Goal: Transaction & Acquisition: Download file/media

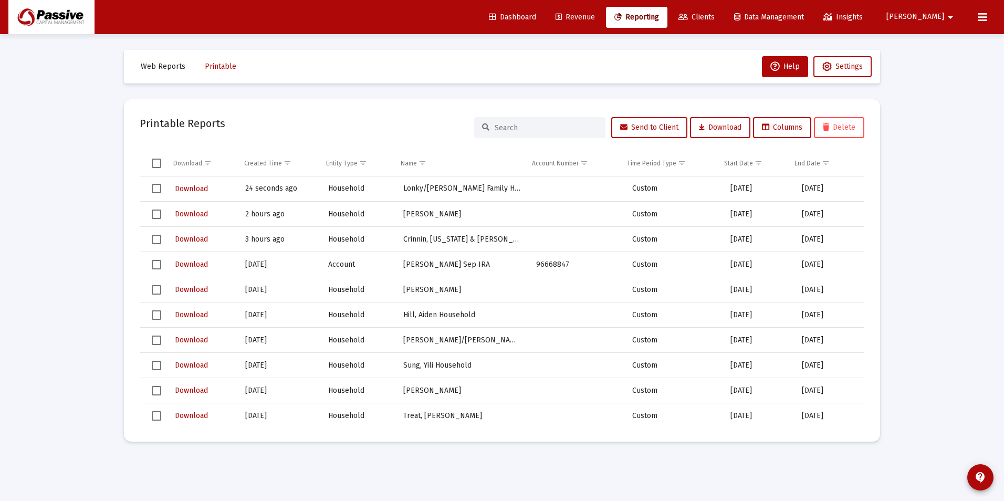
click at [595, 17] on span "Revenue" at bounding box center [575, 17] width 39 height 9
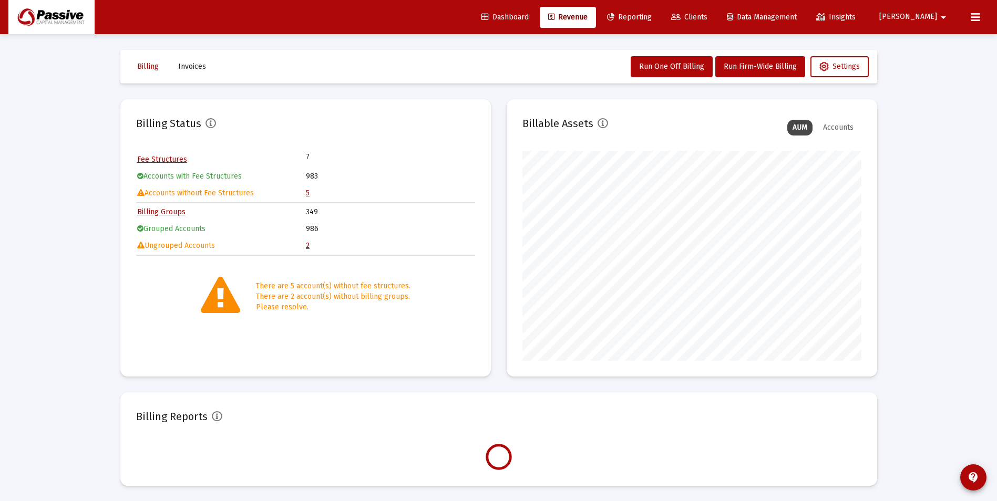
scroll to position [210, 339]
click at [528, 18] on span "Dashboard" at bounding box center [504, 17] width 47 height 9
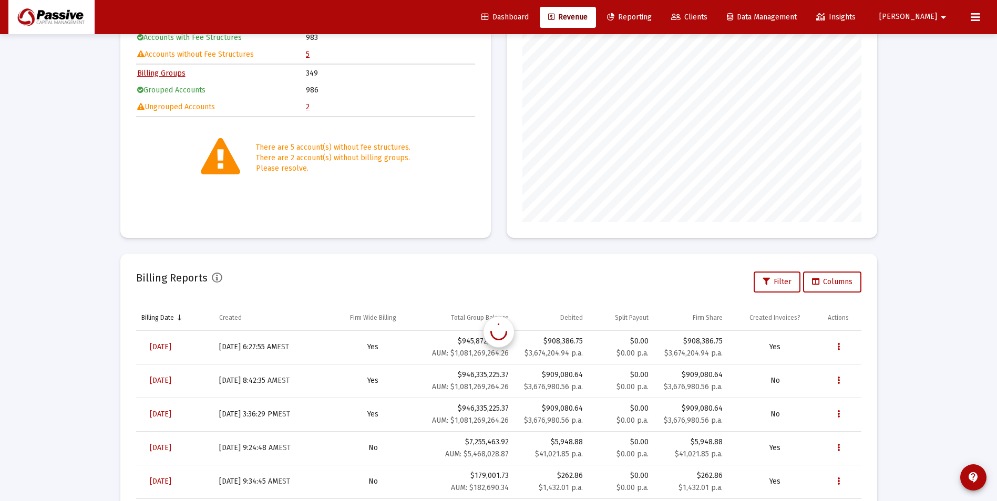
scroll to position [198, 0]
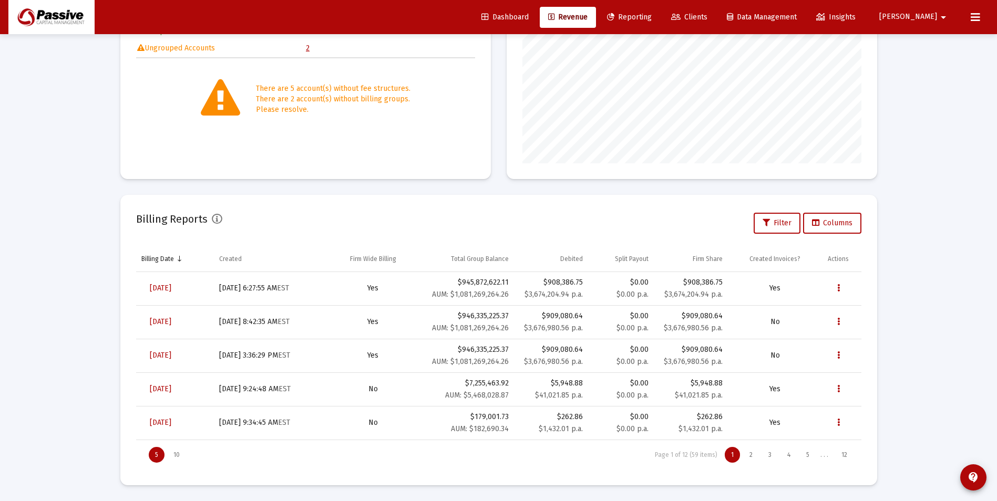
click at [651, 18] on span "Reporting" at bounding box center [629, 17] width 45 height 9
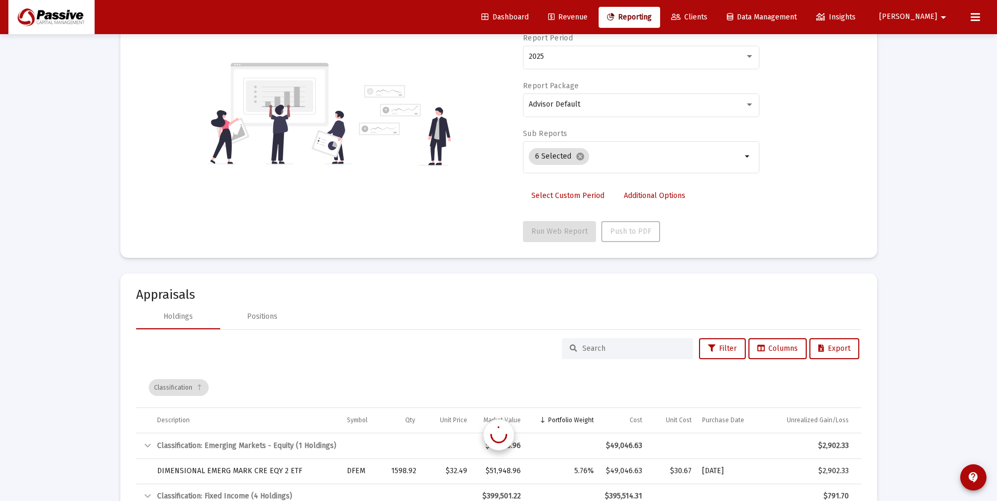
scroll to position [198, 0]
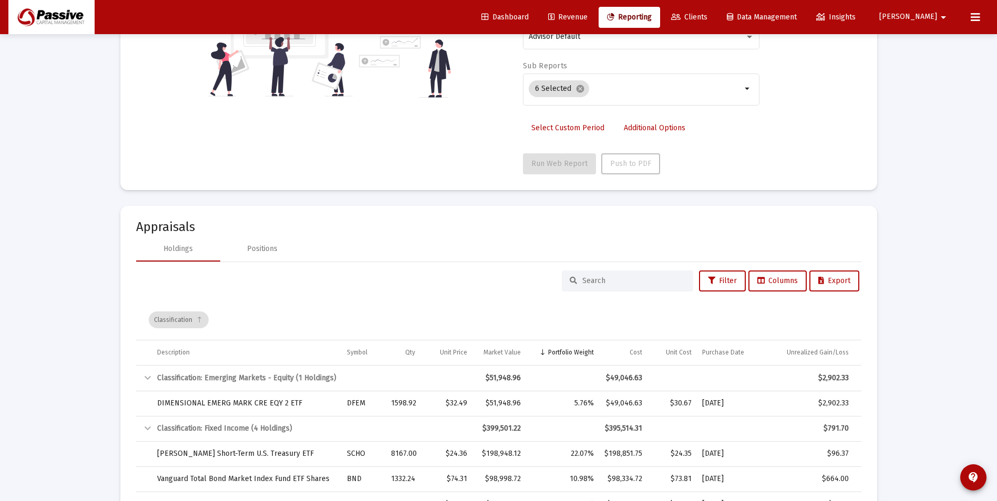
click at [596, 25] on link "Revenue" at bounding box center [567, 17] width 56 height 21
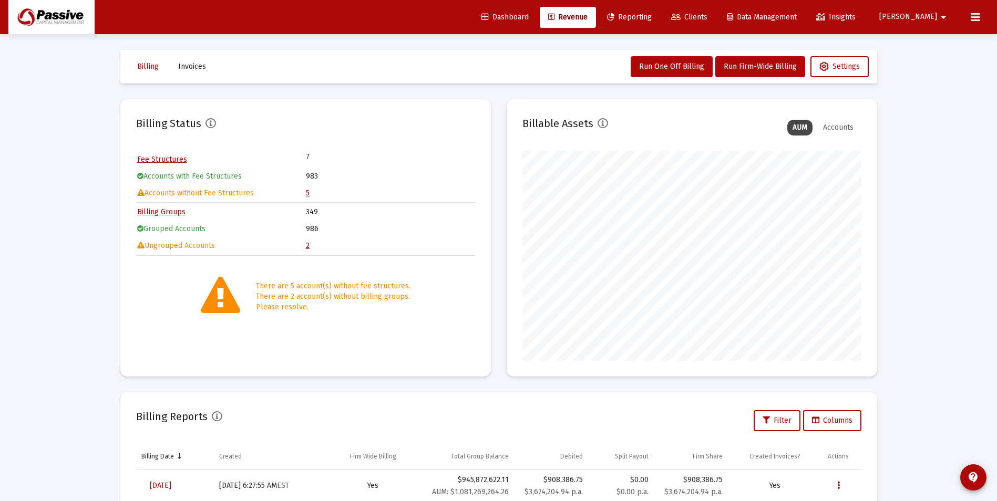
scroll to position [198, 0]
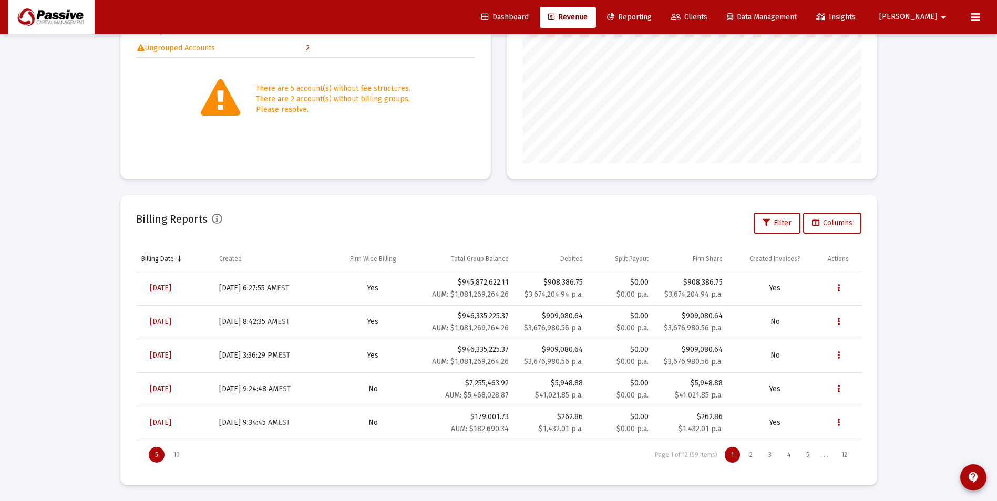
click at [707, 13] on span "Clients" at bounding box center [689, 17] width 36 height 9
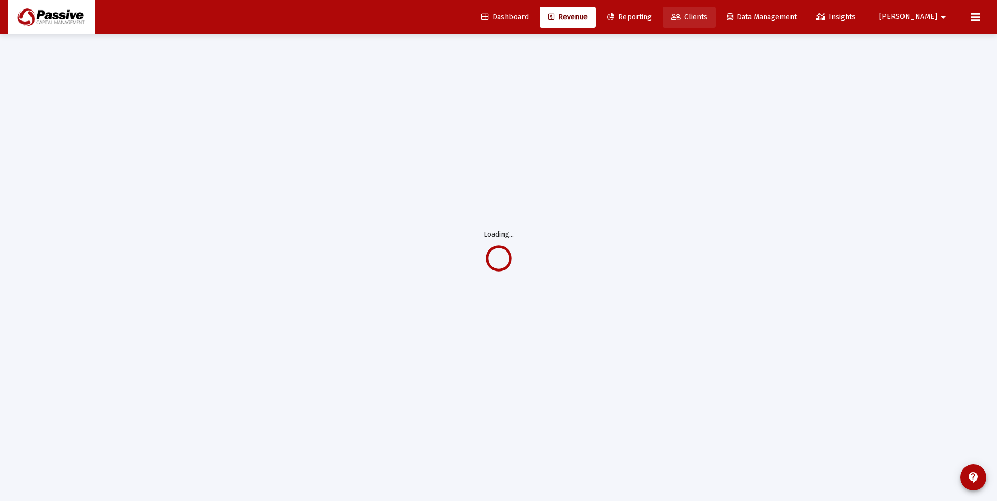
scroll to position [34, 0]
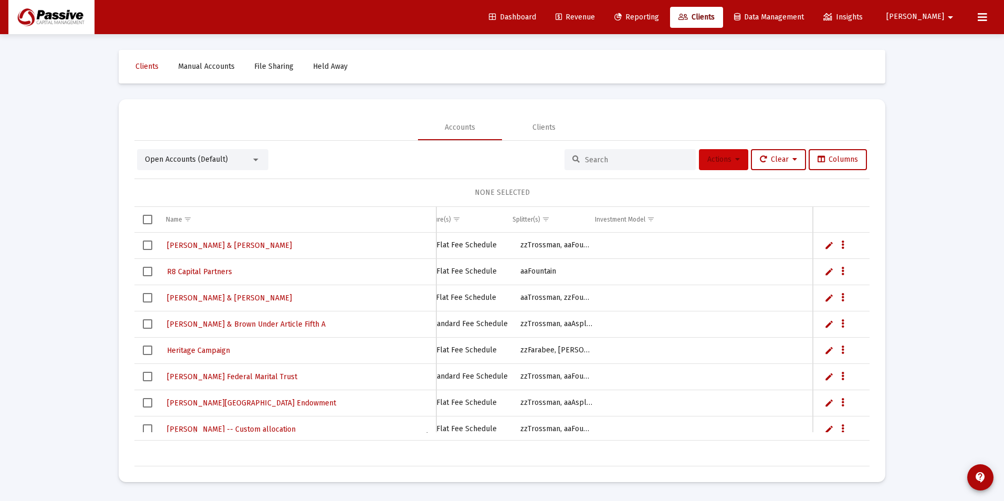
click at [735, 162] on icon at bounding box center [737, 159] width 5 height 7
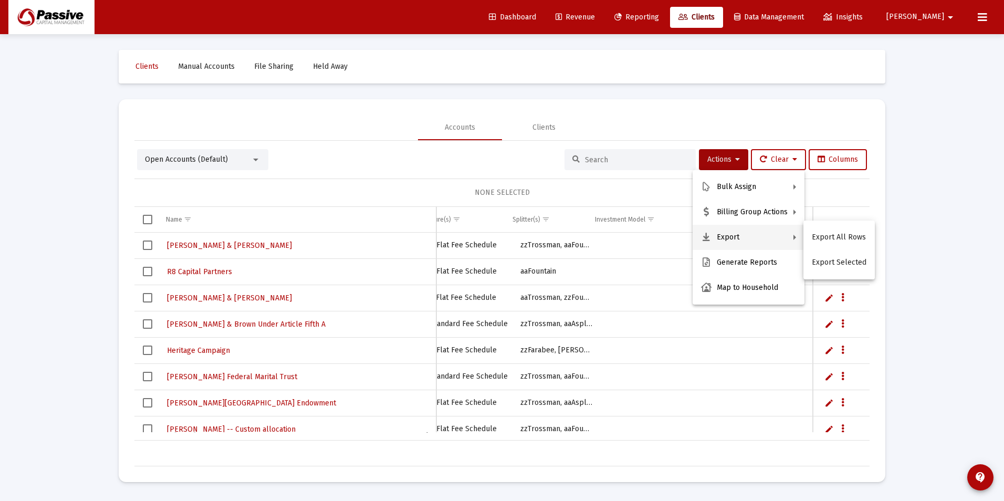
click at [837, 238] on button "Export All Rows" at bounding box center [839, 237] width 71 height 25
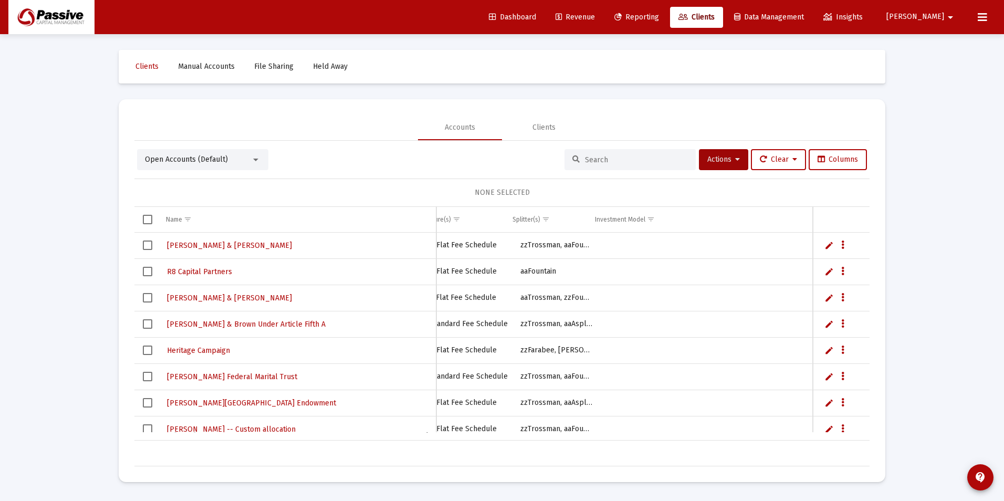
click at [553, 2] on div "Dashboard Revenue Reporting Clients Data Management Insights [PERSON_NAME]" at bounding box center [502, 17] width 988 height 34
click at [545, 11] on link "Dashboard" at bounding box center [513, 17] width 64 height 21
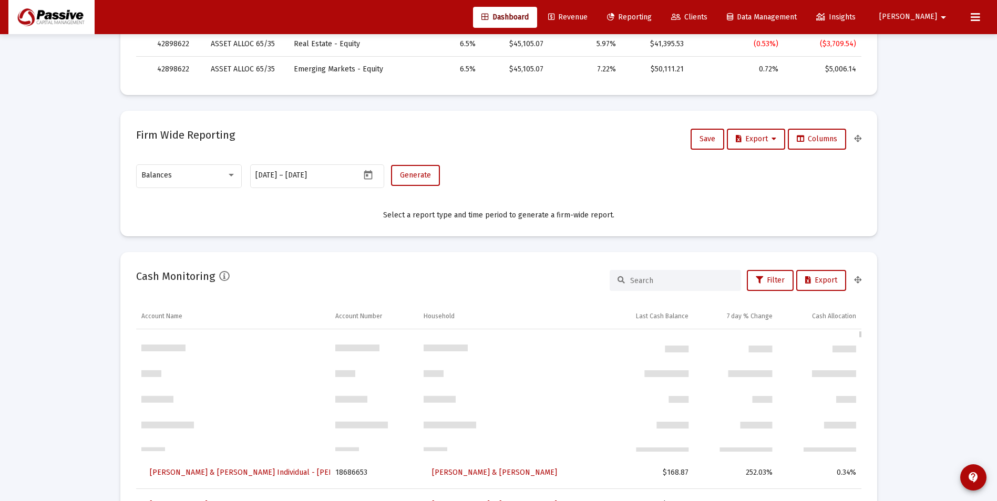
scroll to position [158, 0]
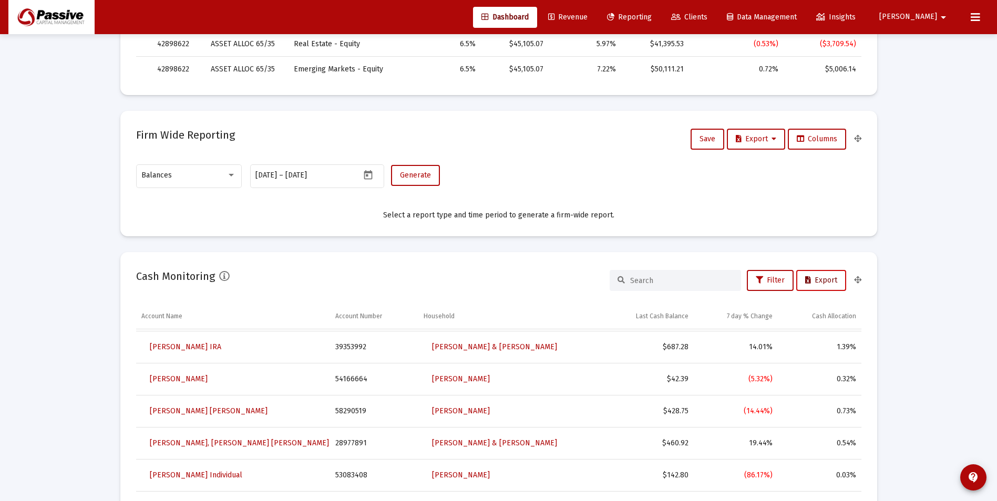
click at [827, 284] on span "Export" at bounding box center [821, 280] width 32 height 9
